Goal: Task Accomplishment & Management: Complete application form

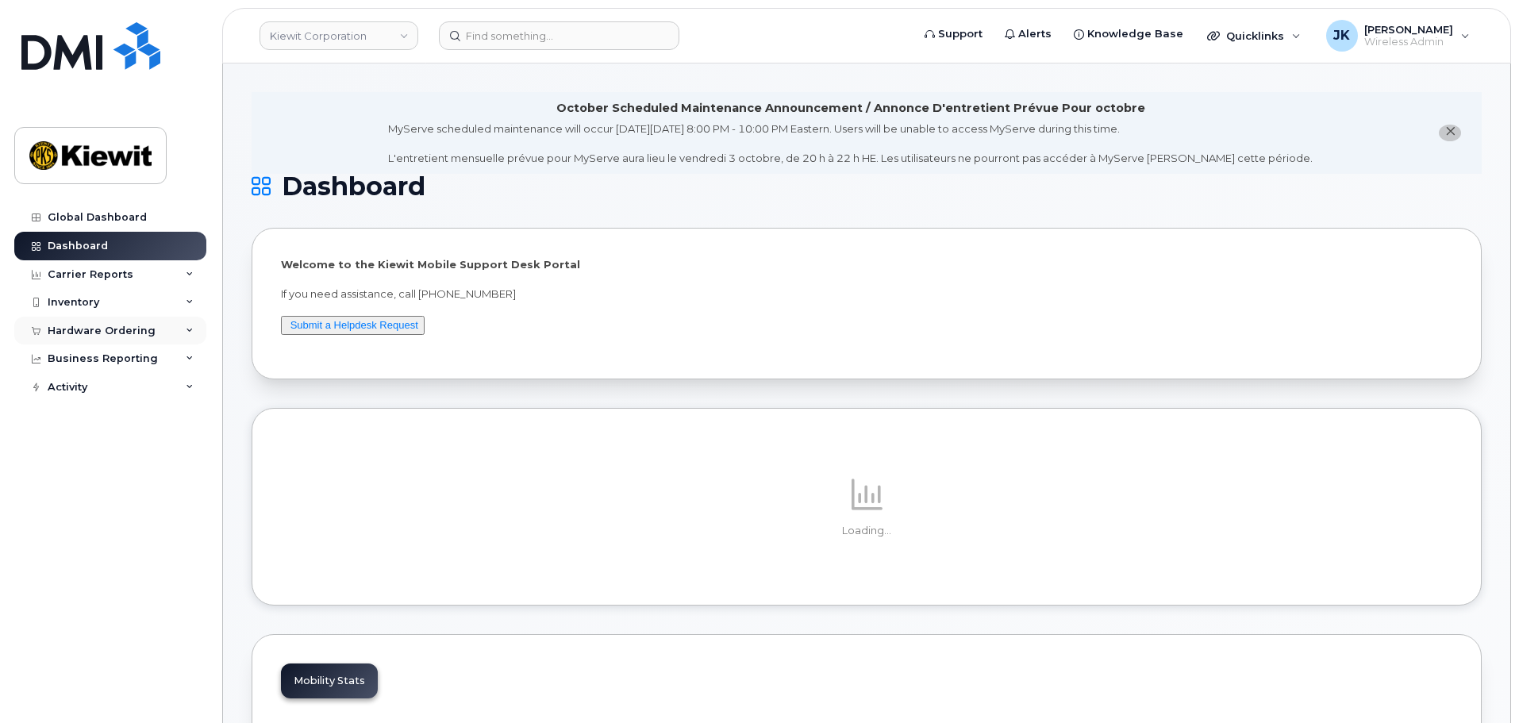
click at [100, 330] on div "Hardware Ordering" at bounding box center [102, 331] width 108 height 13
click at [121, 395] on link "Orders" at bounding box center [124, 390] width 164 height 30
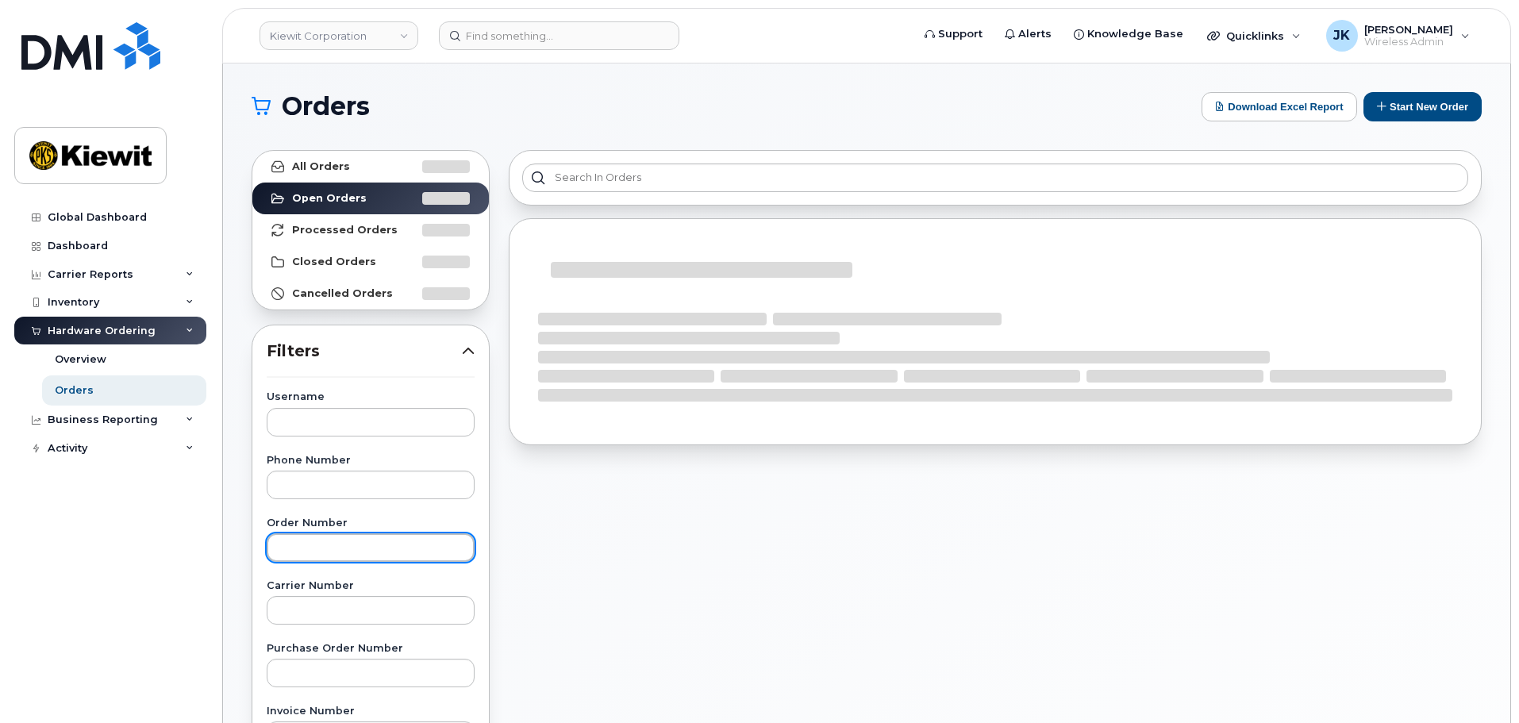
click at [348, 547] on input "text" at bounding box center [371, 547] width 208 height 29
paste input "301503"
type input "301503"
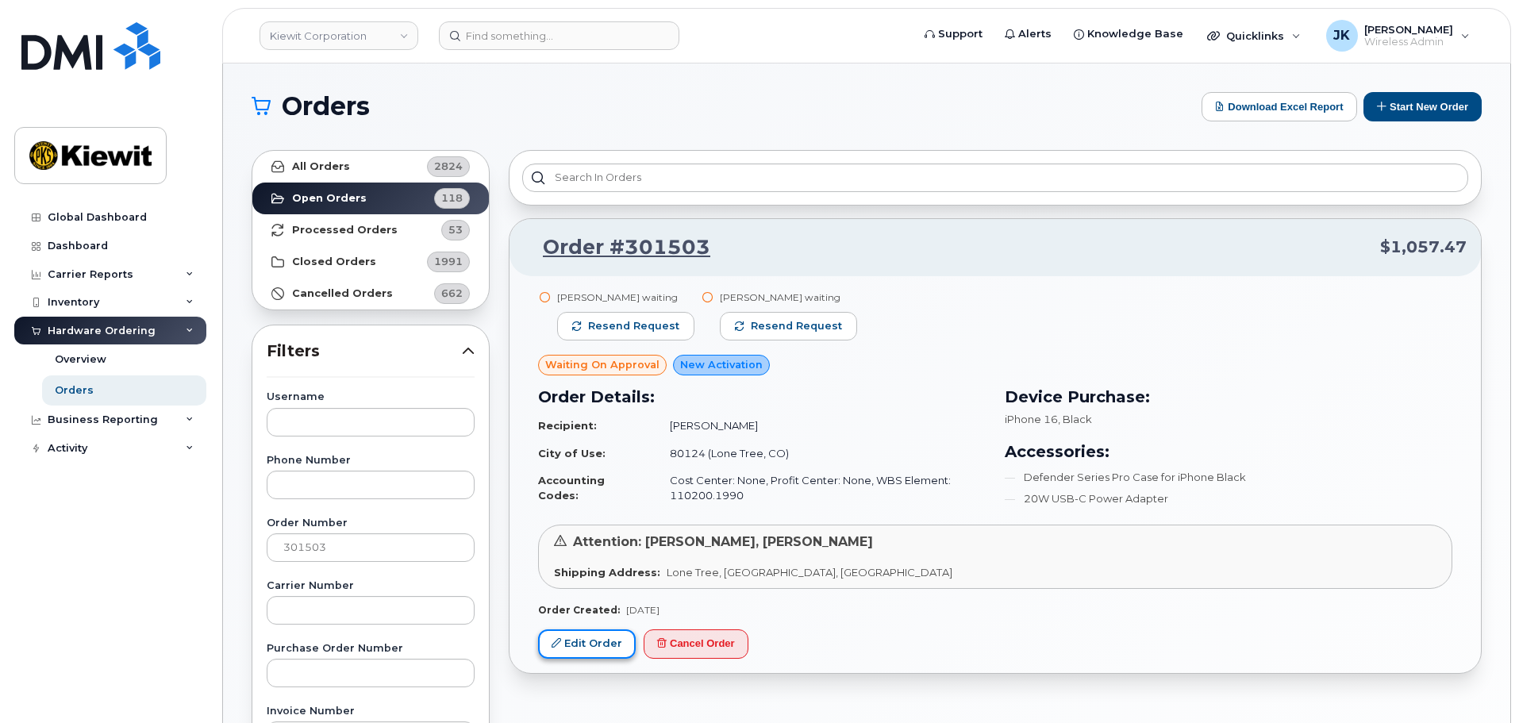
click at [556, 641] on icon at bounding box center [557, 643] width 10 height 10
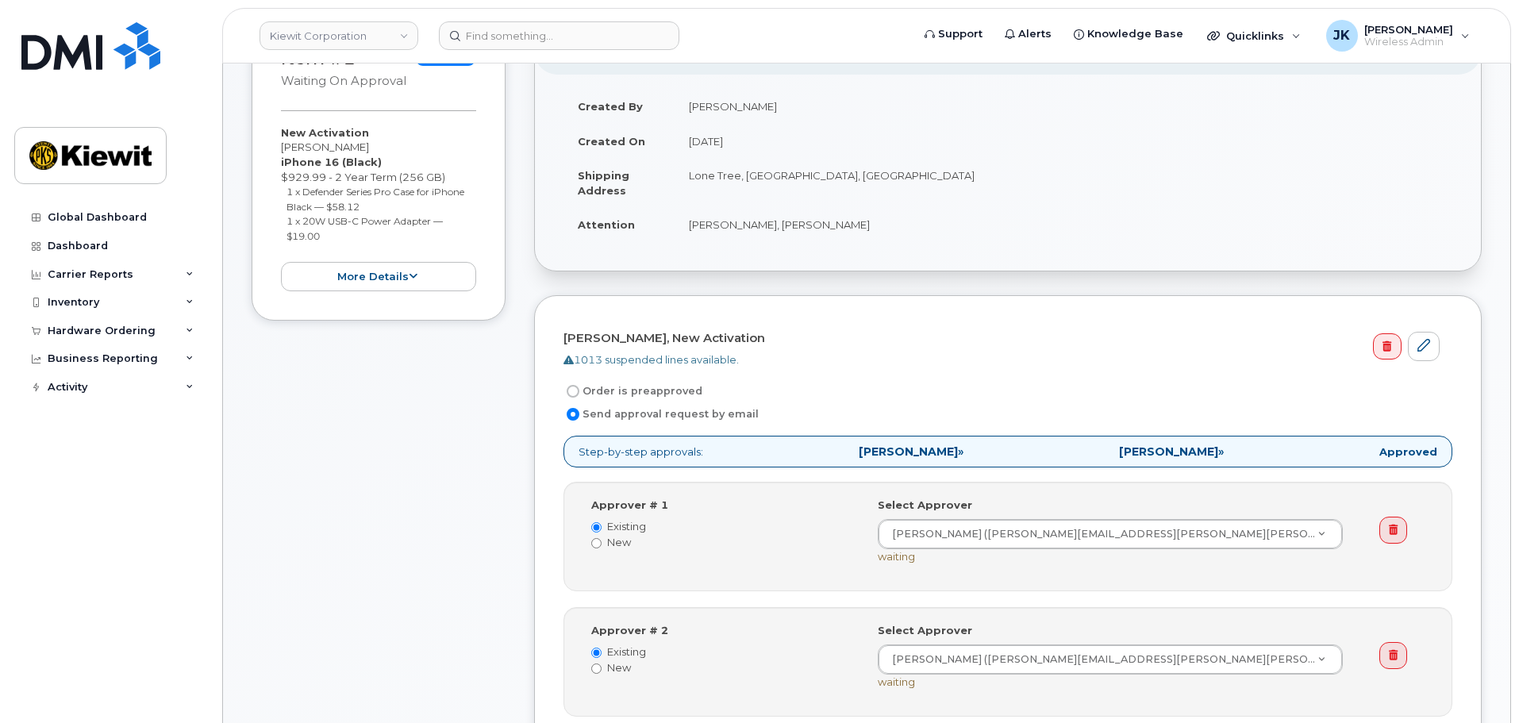
scroll to position [317, 0]
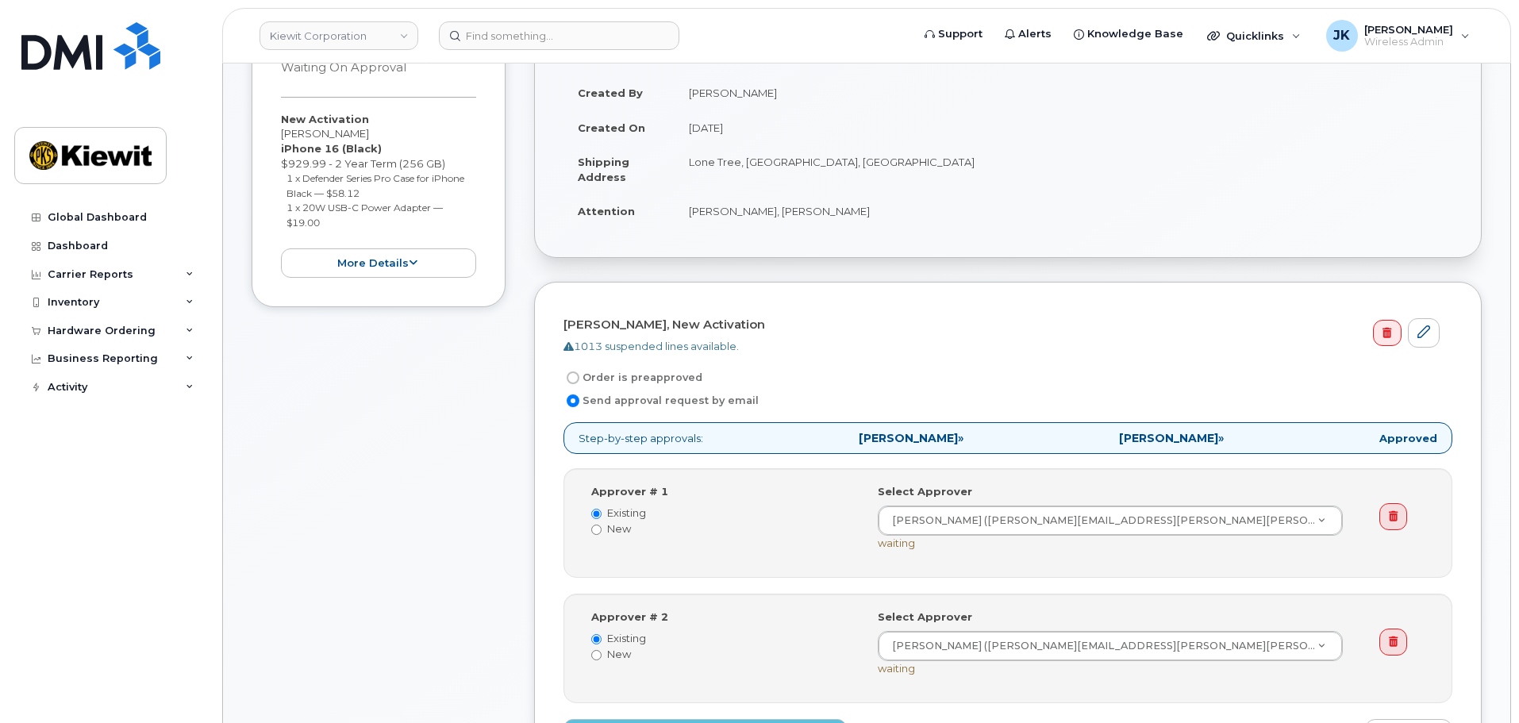
click at [573, 378] on input "Order is preapproved" at bounding box center [573, 377] width 13 height 13
radio input "true"
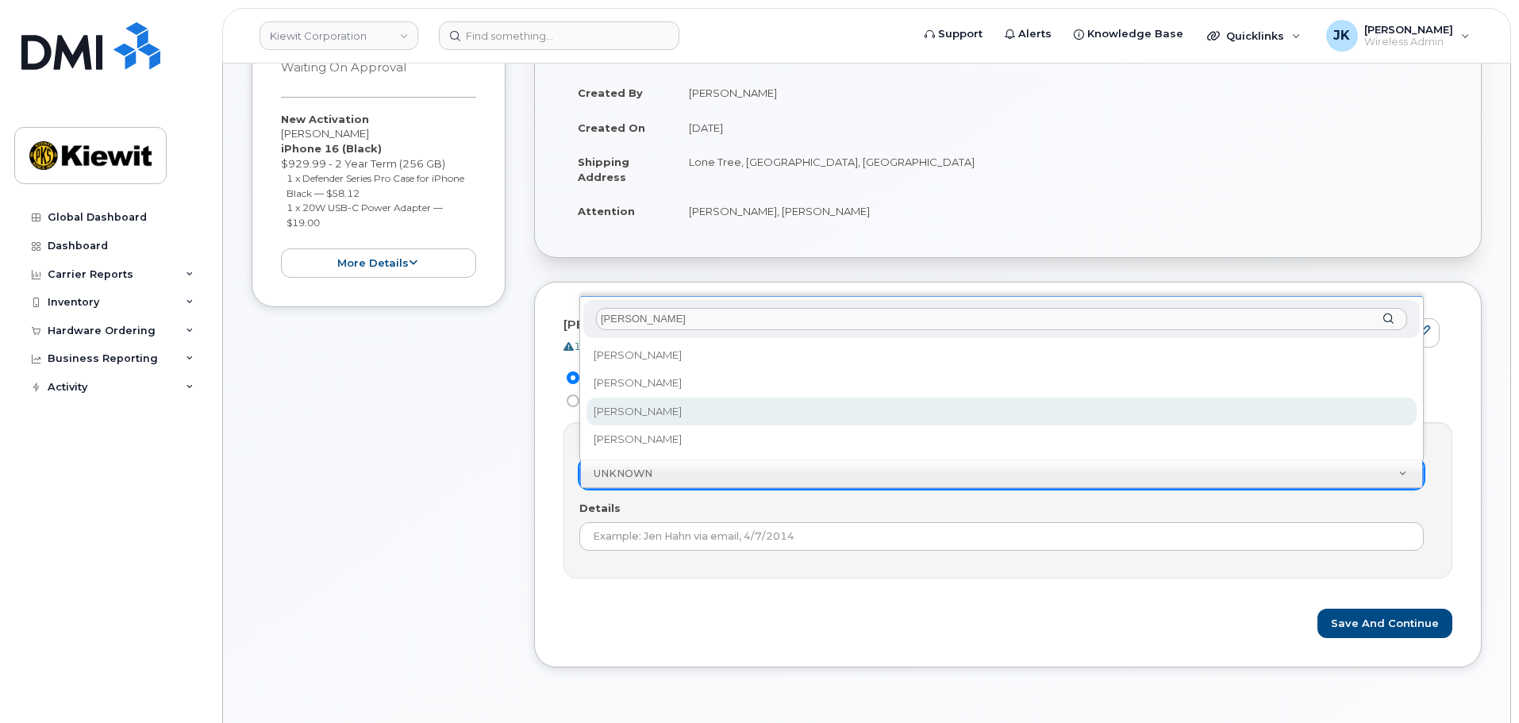
type input "jennifer"
select select "2149666"
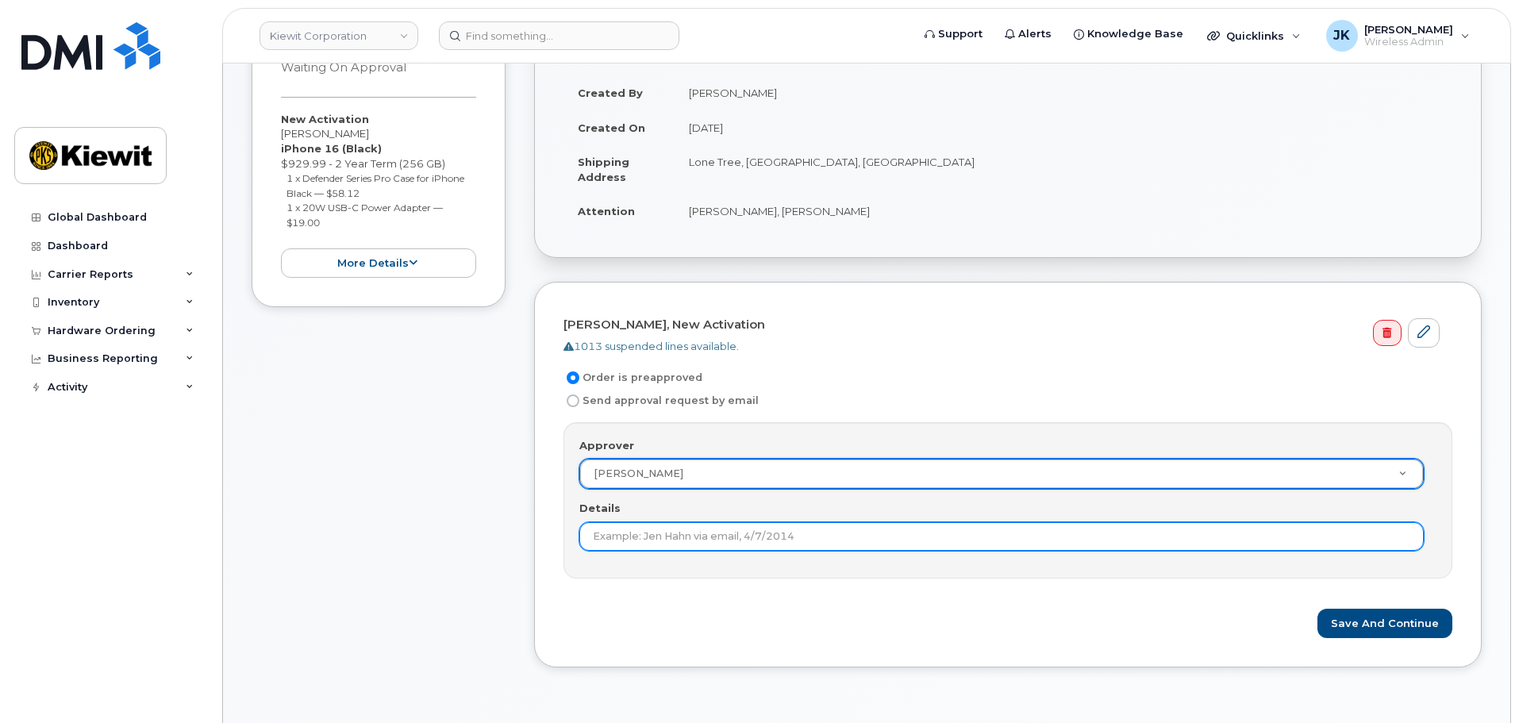
click at [660, 541] on input "Details" at bounding box center [1001, 536] width 845 height 29
type input "2nd approval not needed."
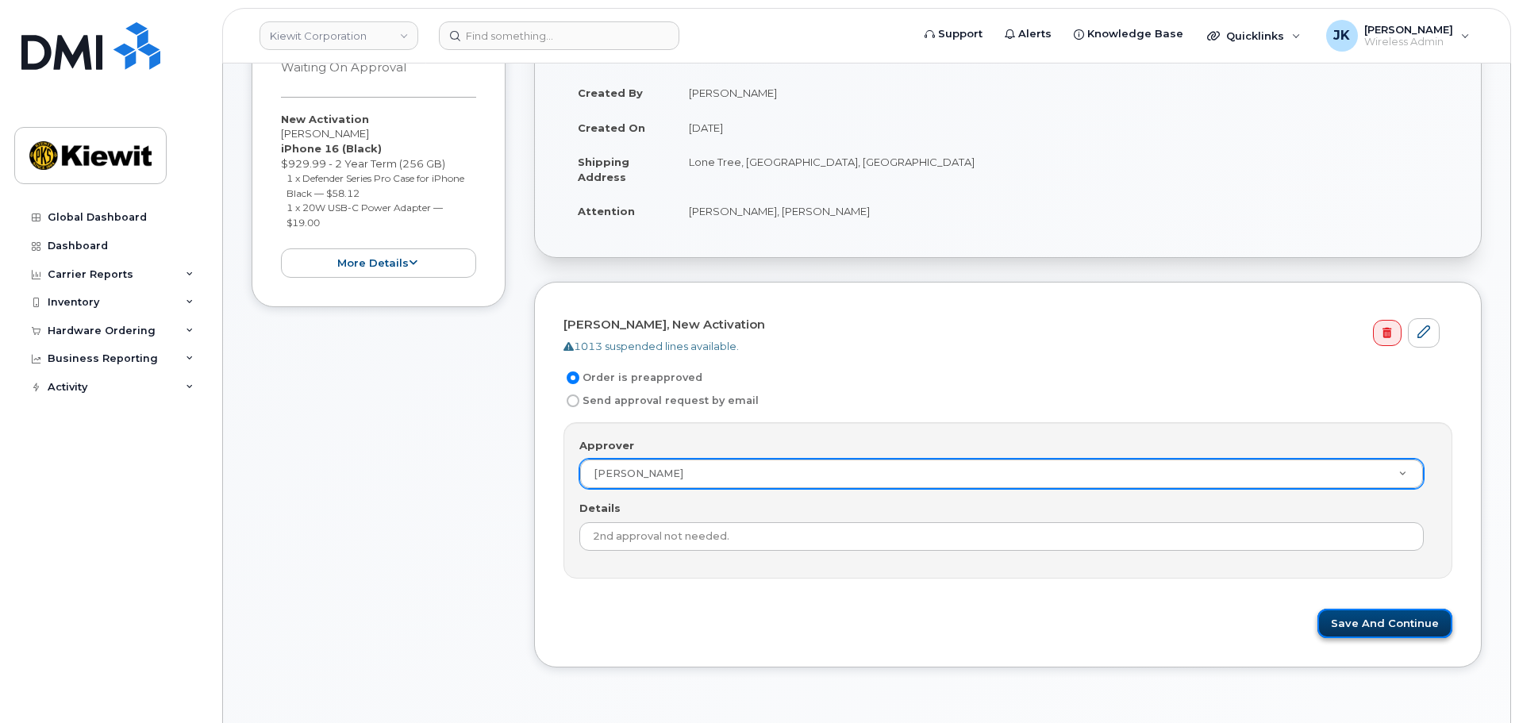
click at [1381, 633] on button "Save and Continue" at bounding box center [1385, 623] width 135 height 29
